Goal: Information Seeking & Learning: Learn about a topic

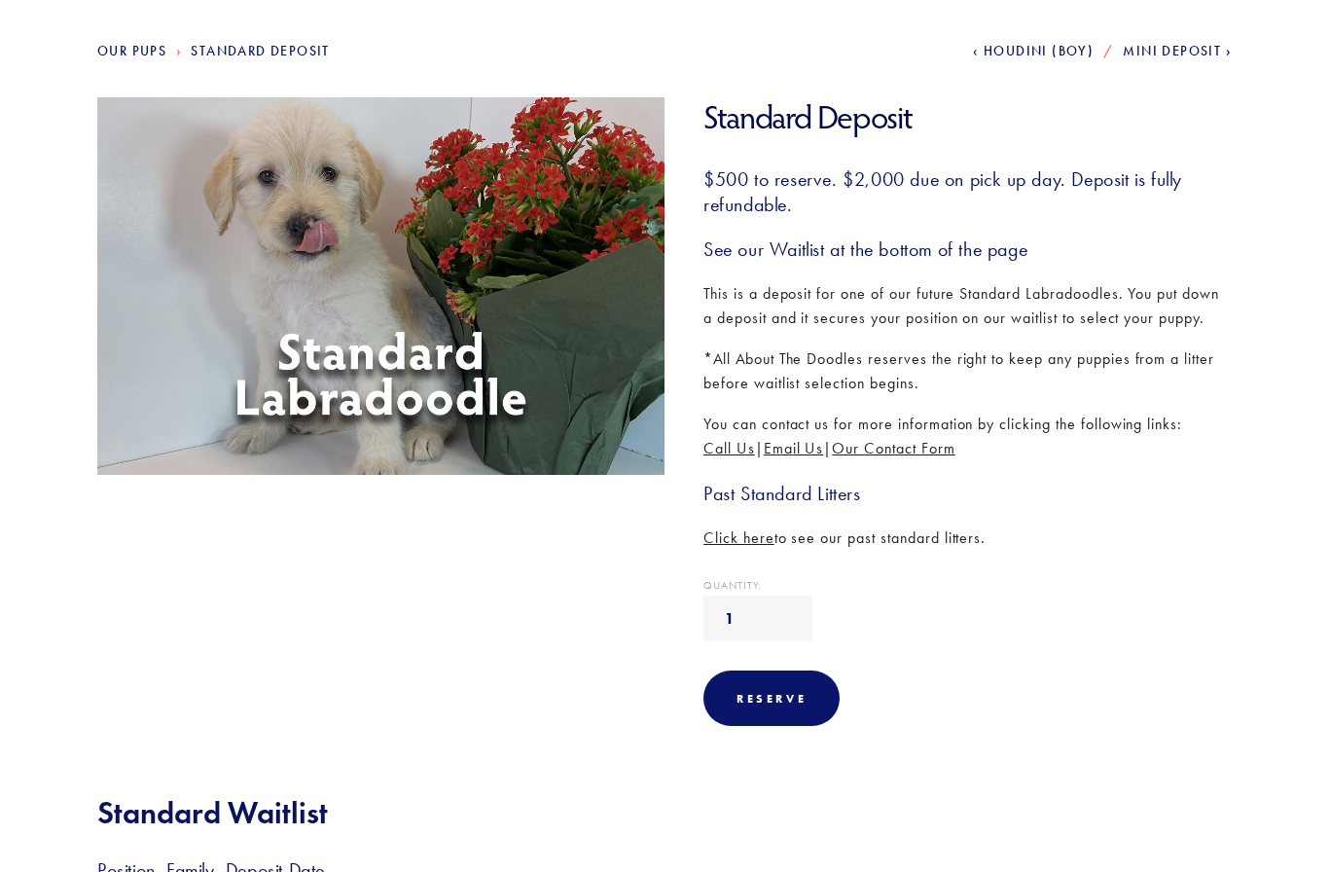
scroll to position [221, 0]
click at [812, 443] on span "Email Us" at bounding box center [794, 449] width 60 height 18
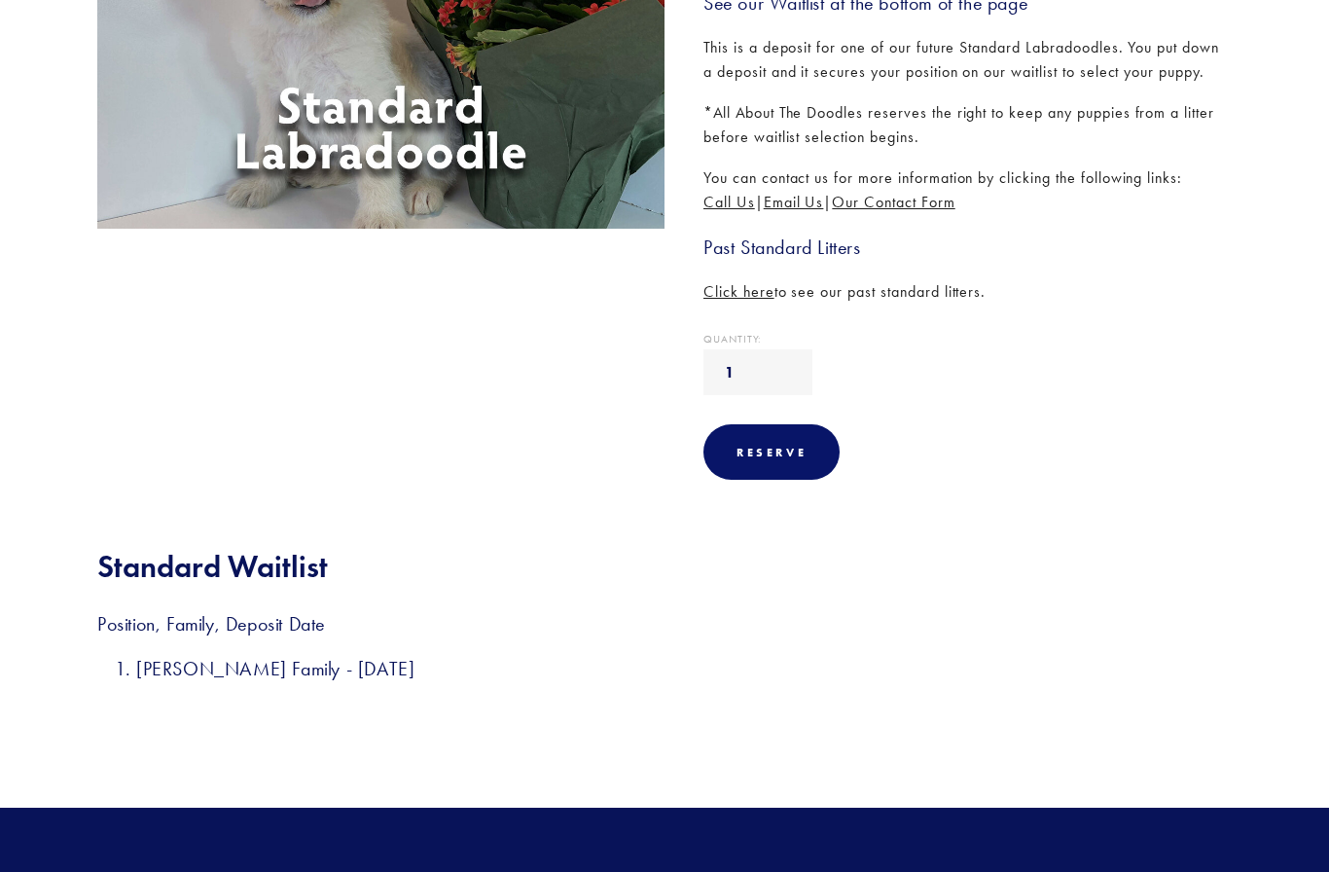
scroll to position [467, 0]
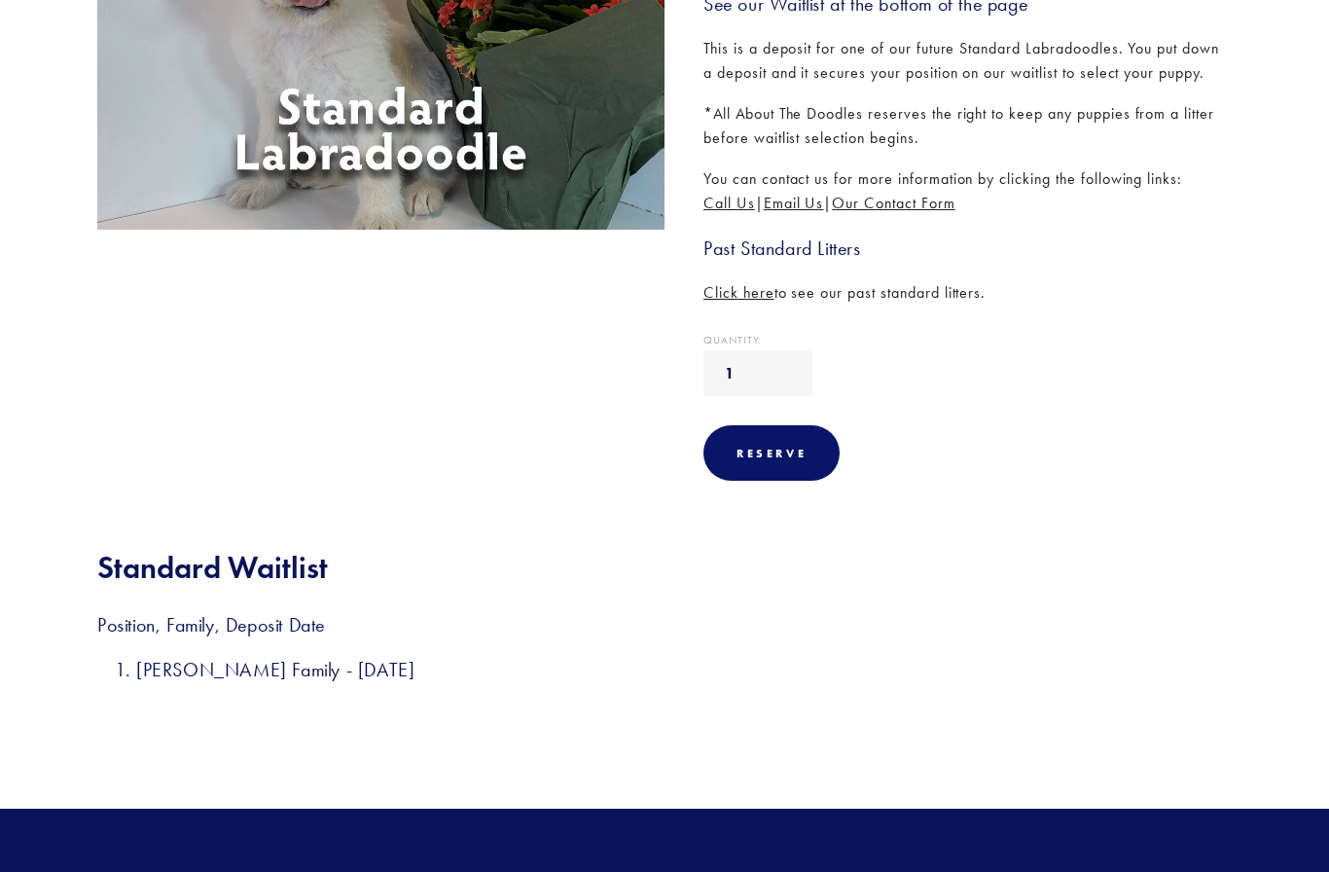
click at [829, 245] on h3 "Past Standard Litters" at bounding box center [967, 247] width 528 height 25
click at [787, 244] on h3 "Past Standard Litters" at bounding box center [967, 247] width 528 height 25
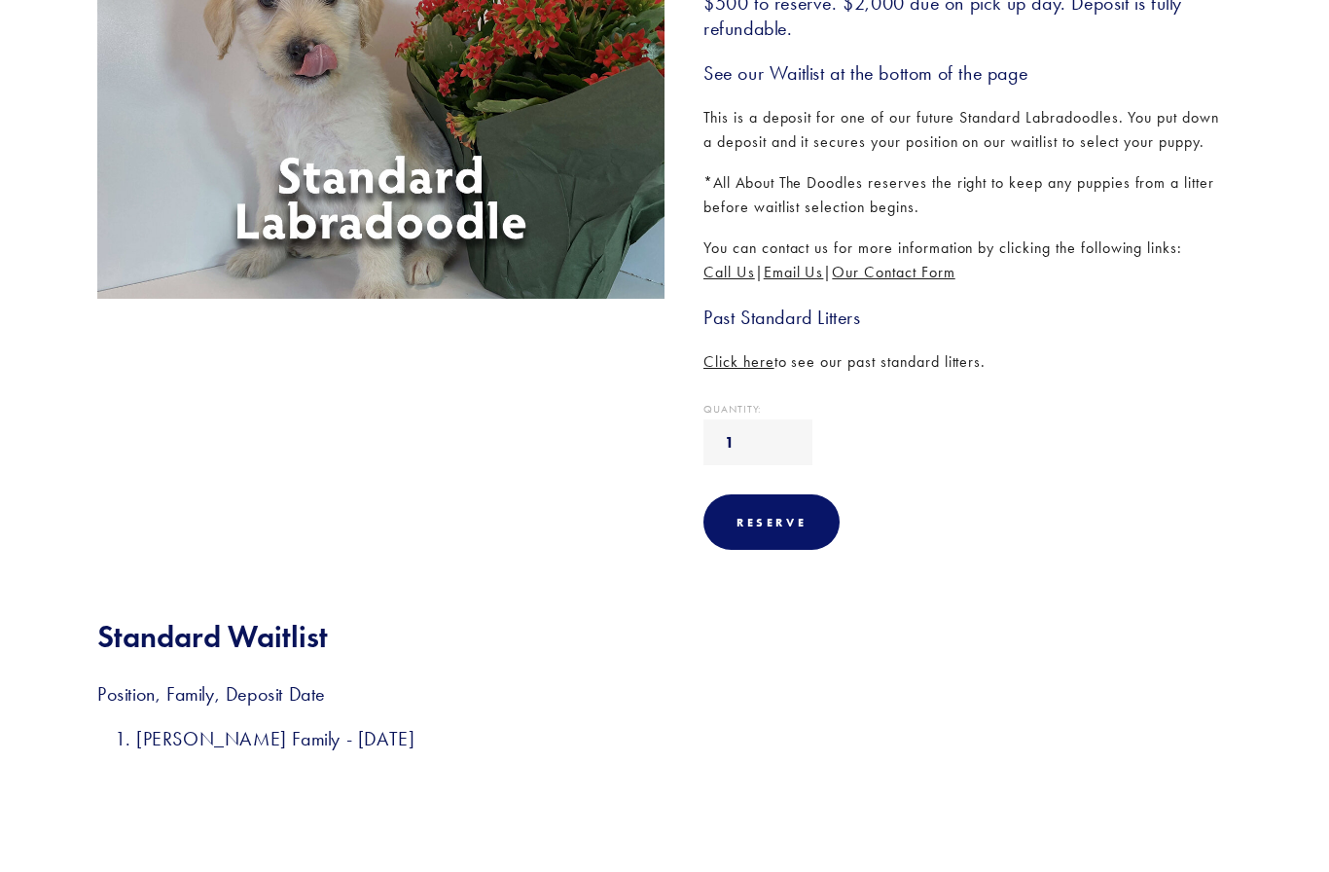
scroll to position [349, 0]
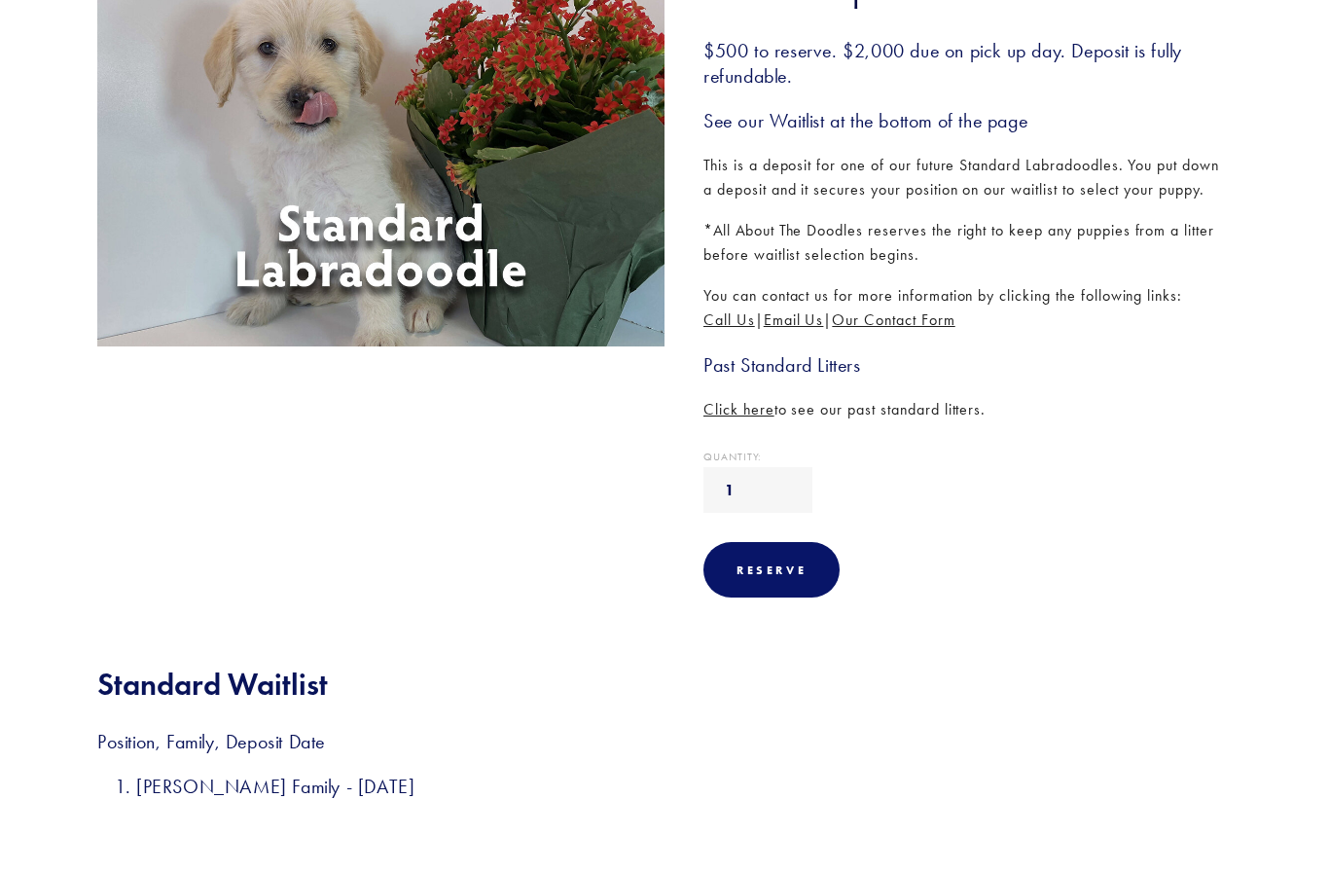
click at [744, 356] on h3 "Past Standard Litters" at bounding box center [967, 365] width 528 height 25
click at [751, 373] on h3 "Past Standard Litters" at bounding box center [967, 365] width 528 height 25
click at [761, 358] on h3 "Past Standard Litters" at bounding box center [967, 365] width 528 height 25
click at [769, 363] on h3 "Past Standard Litters" at bounding box center [967, 365] width 528 height 25
click at [768, 353] on h3 "Past Standard Litters" at bounding box center [967, 365] width 528 height 25
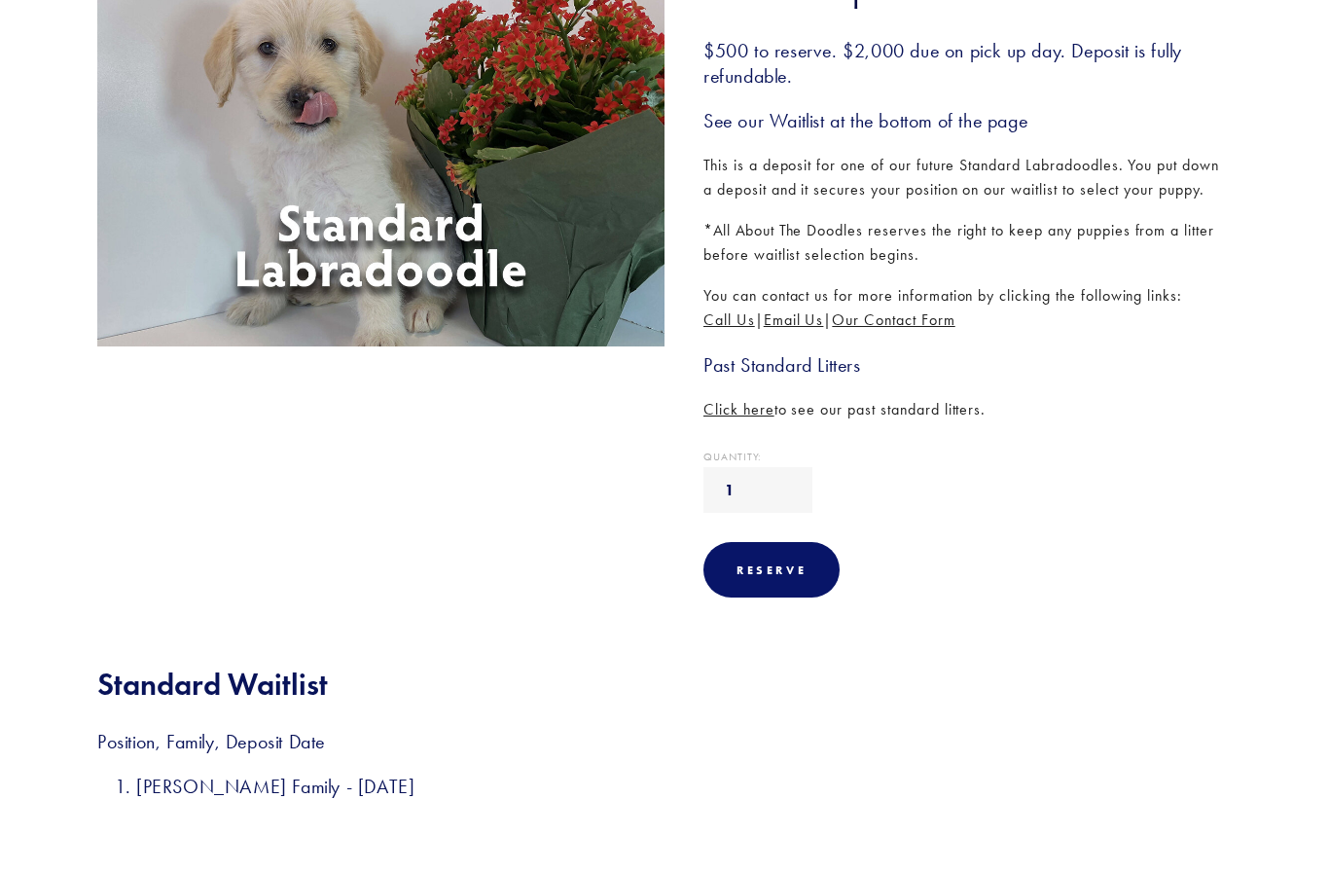
click at [776, 331] on div "$500 to reserve. $2,000 due on pick up day. Deposit is fully refundable. See ou…" at bounding box center [967, 231] width 528 height 384
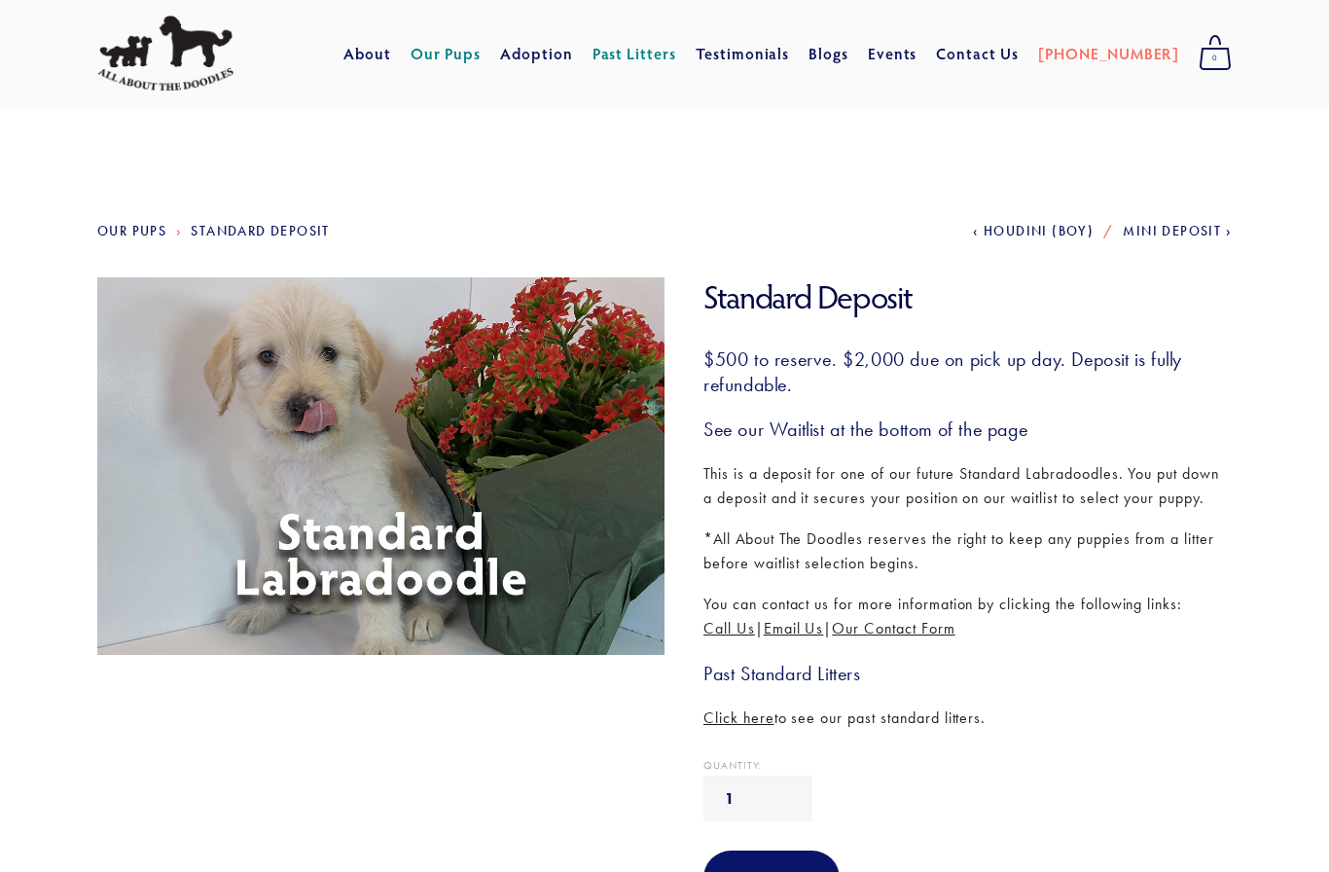
scroll to position [0, 0]
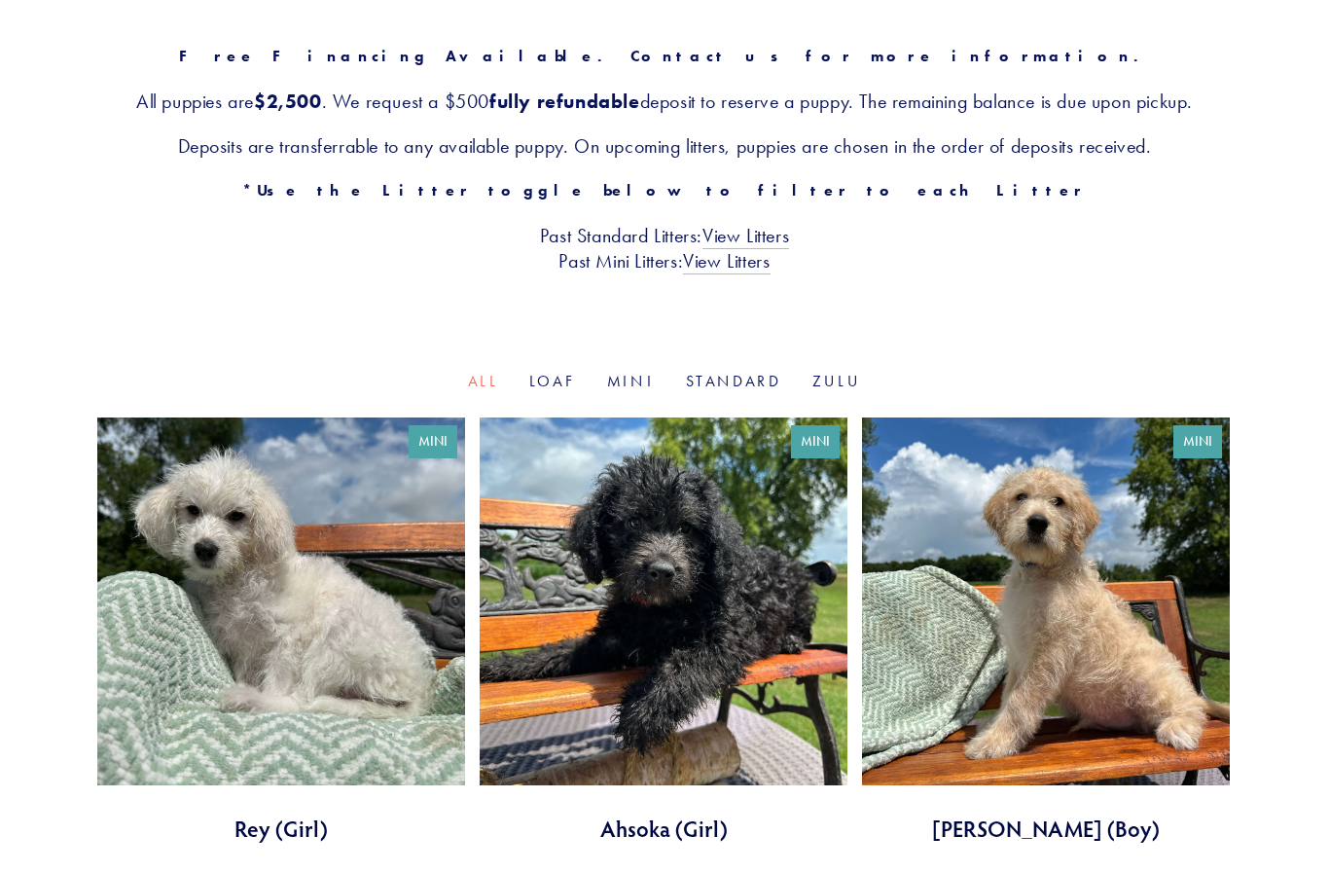
scroll to position [345, 0]
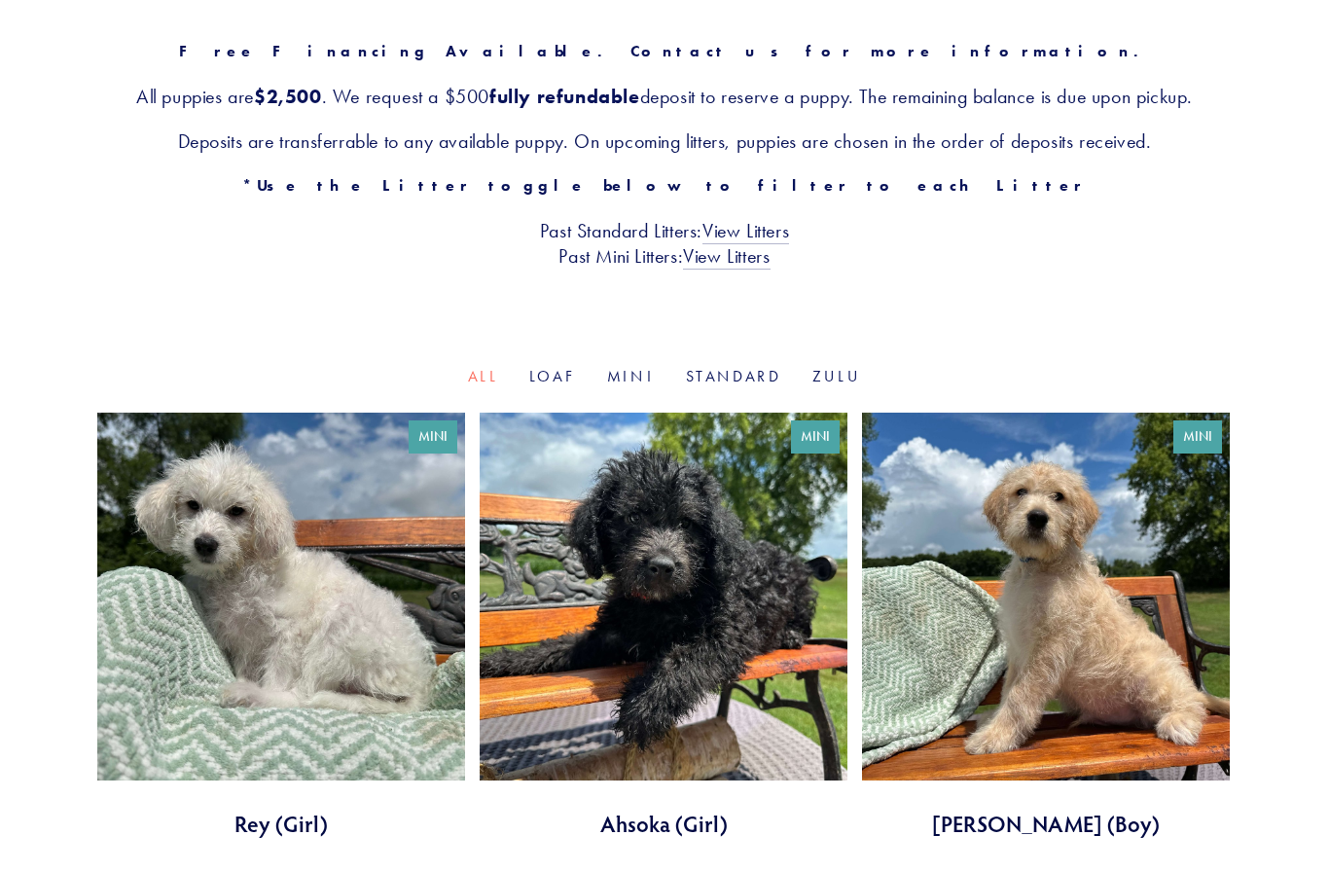
click at [781, 238] on link "View Litters" at bounding box center [745, 231] width 87 height 25
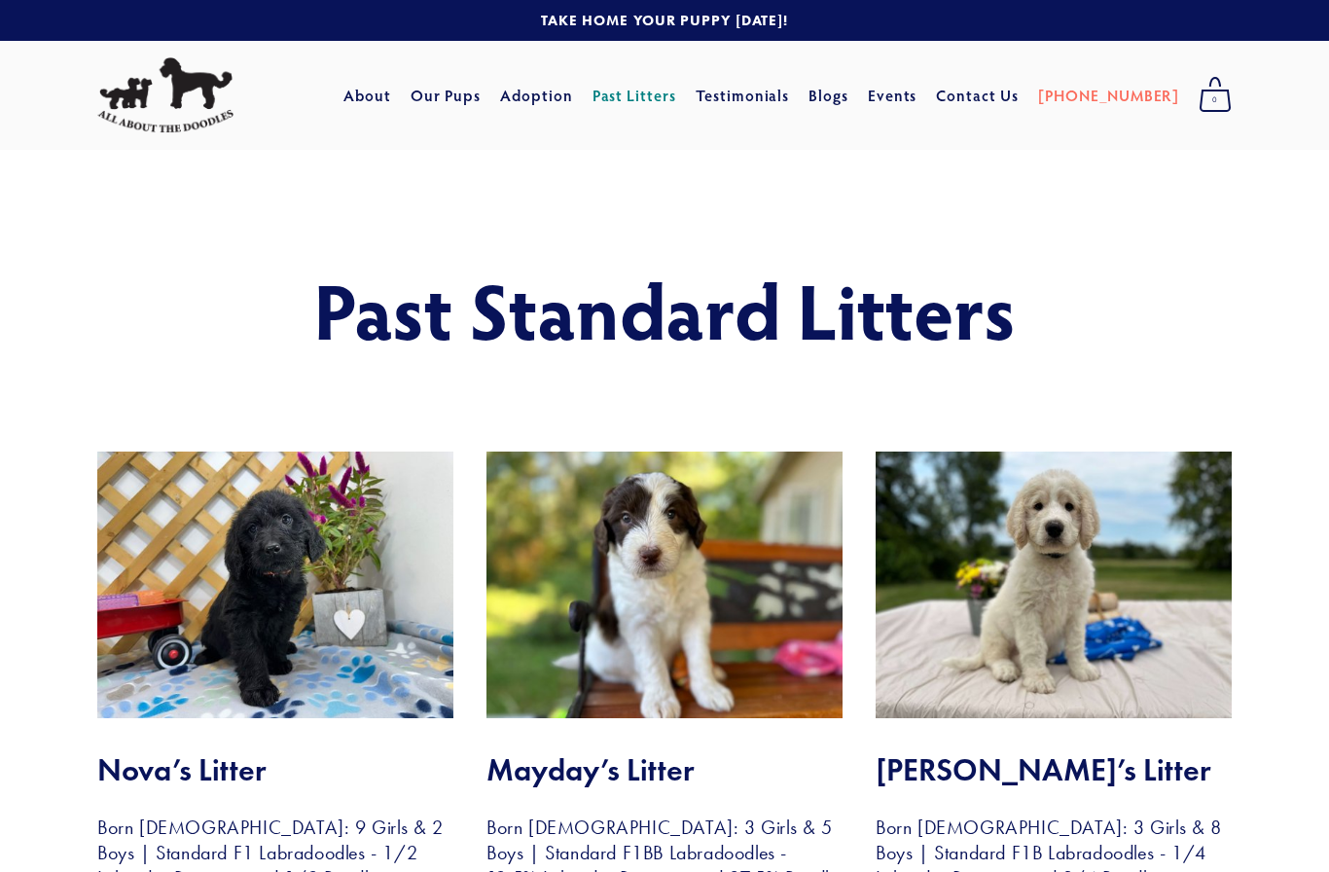
click at [482, 90] on link "Our Pups" at bounding box center [446, 95] width 71 height 35
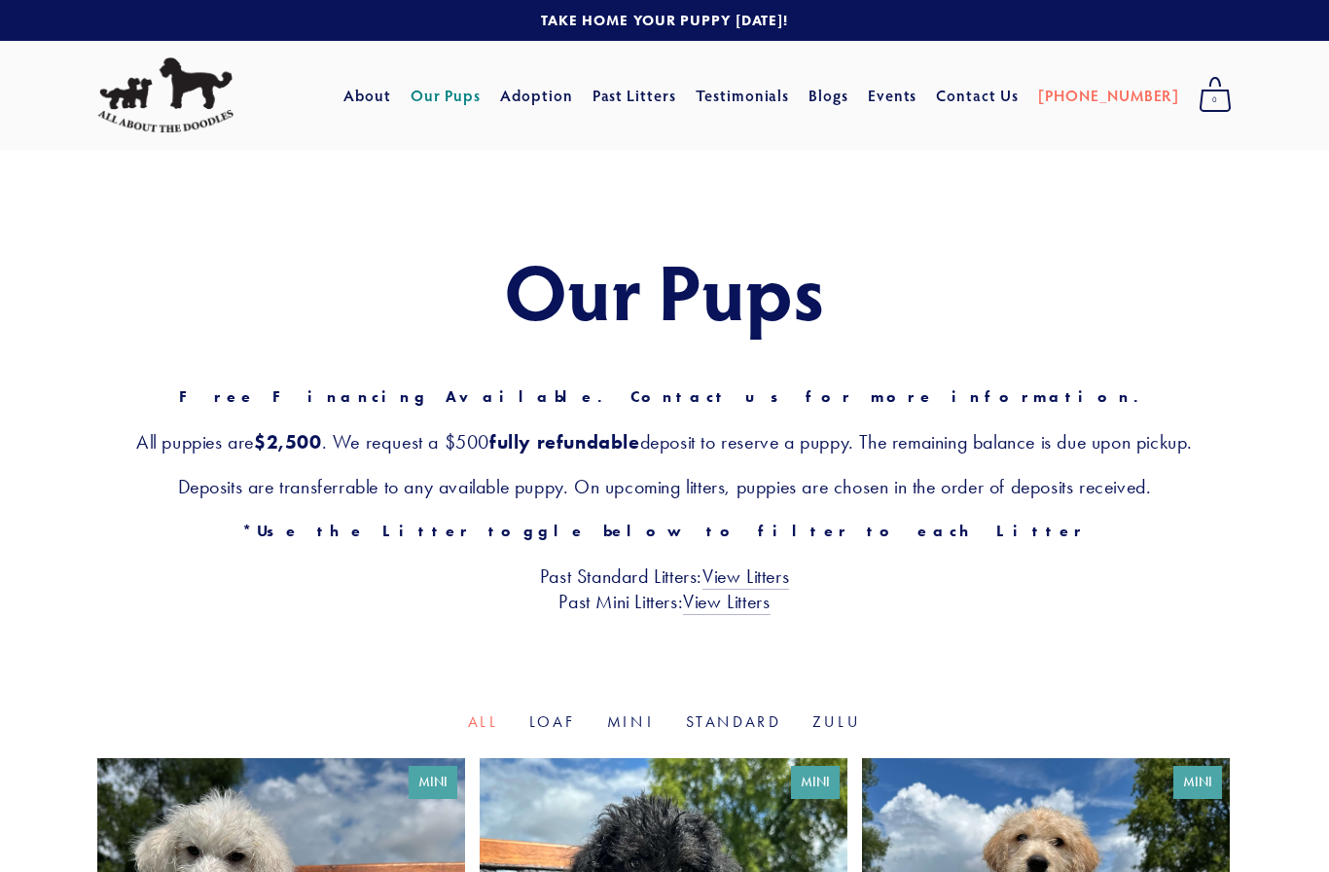
click at [734, 713] on link "Standard" at bounding box center [733, 721] width 95 height 18
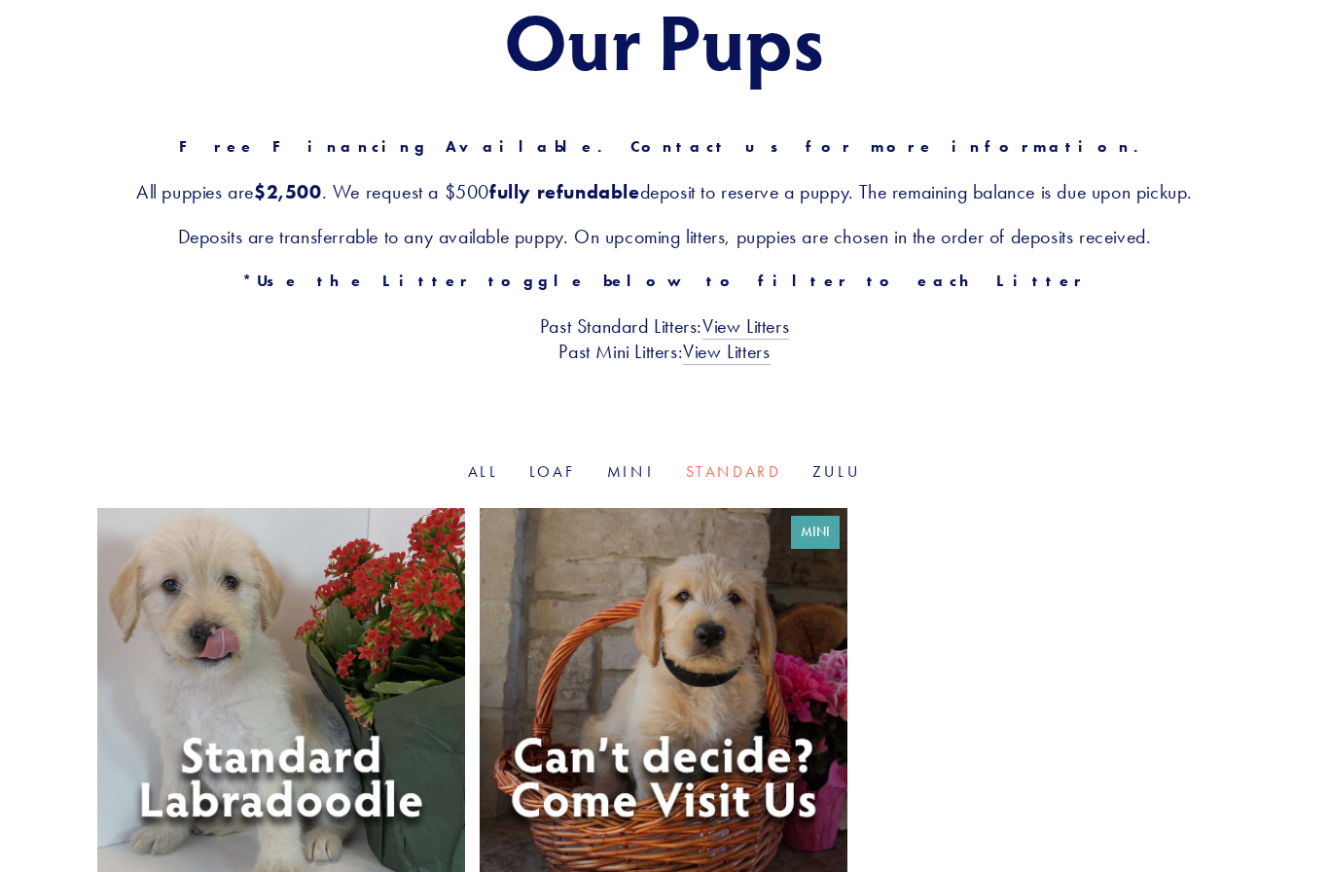
scroll to position [47, 0]
